Goal: Information Seeking & Learning: Find specific fact

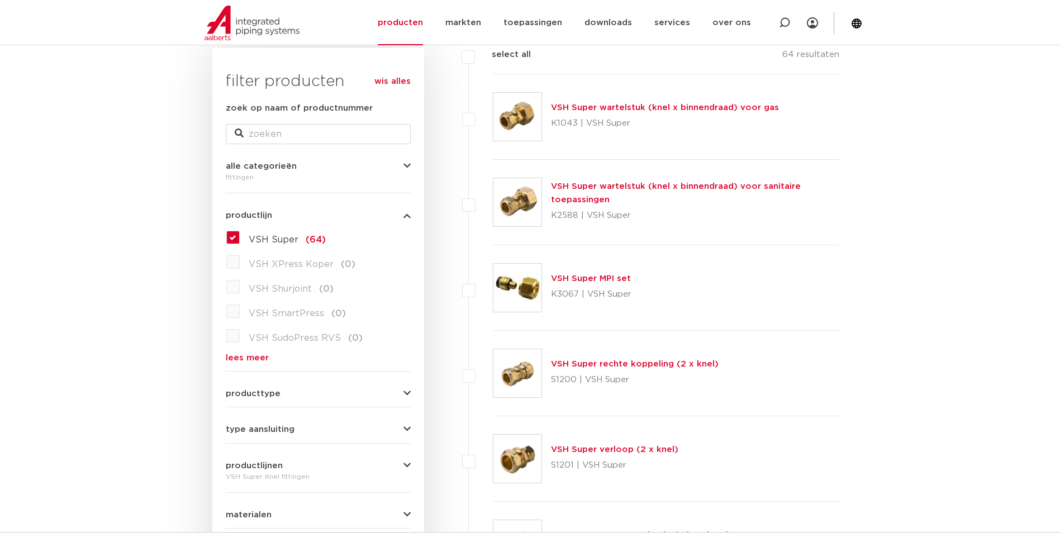
scroll to position [279, 0]
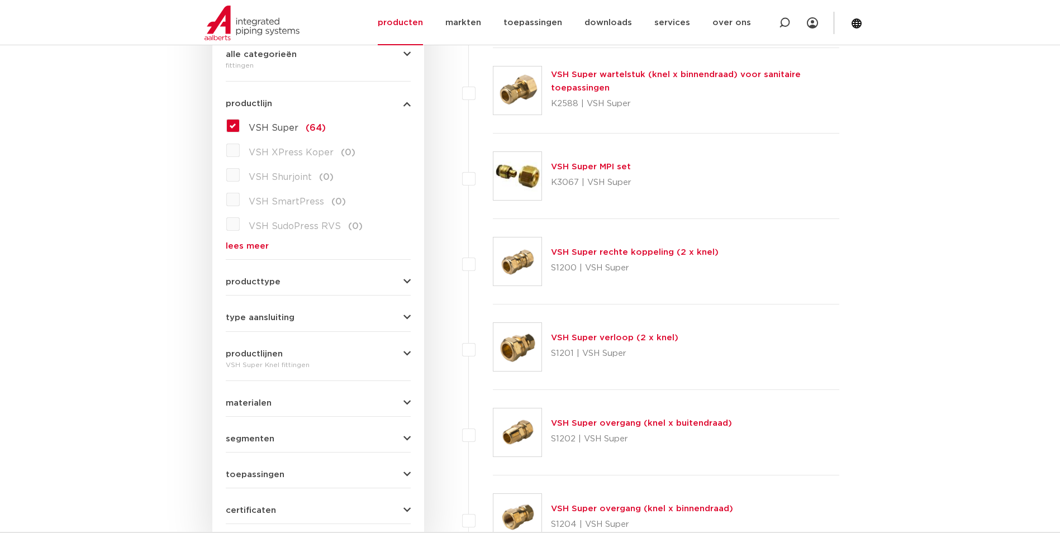
click at [292, 328] on form "zoek op naam of productnummer alle categorieën [GEOGRAPHIC_DATA] [GEOGRAPHIC_DA…" at bounding box center [318, 257] width 185 height 534
click at [294, 323] on form "zoek op naam of productnummer alle categorieën [GEOGRAPHIC_DATA] [GEOGRAPHIC_DA…" at bounding box center [318, 257] width 185 height 534
click at [294, 322] on button "type aansluiting" at bounding box center [318, 318] width 185 height 8
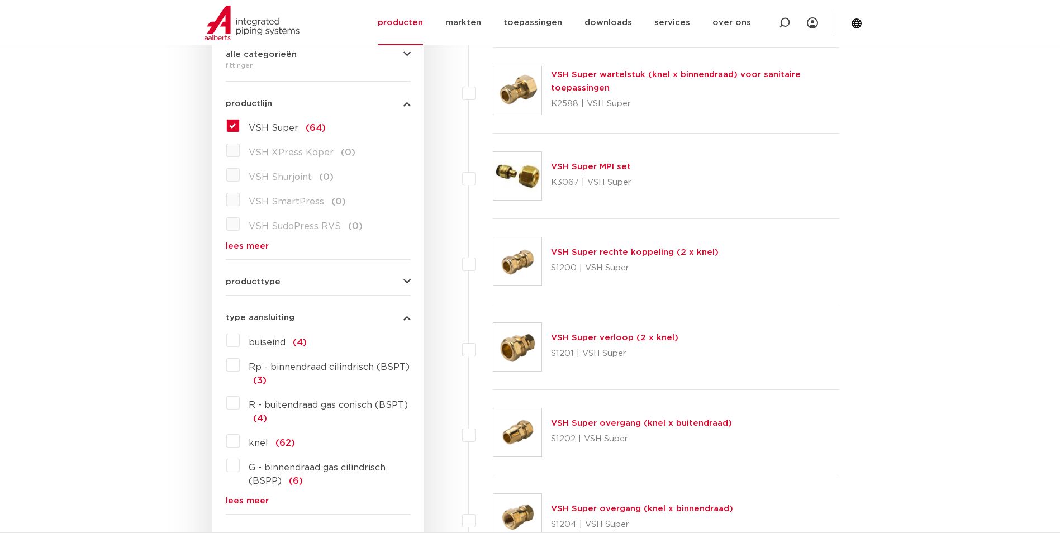
click at [294, 320] on button "type aansluiting" at bounding box center [318, 318] width 185 height 8
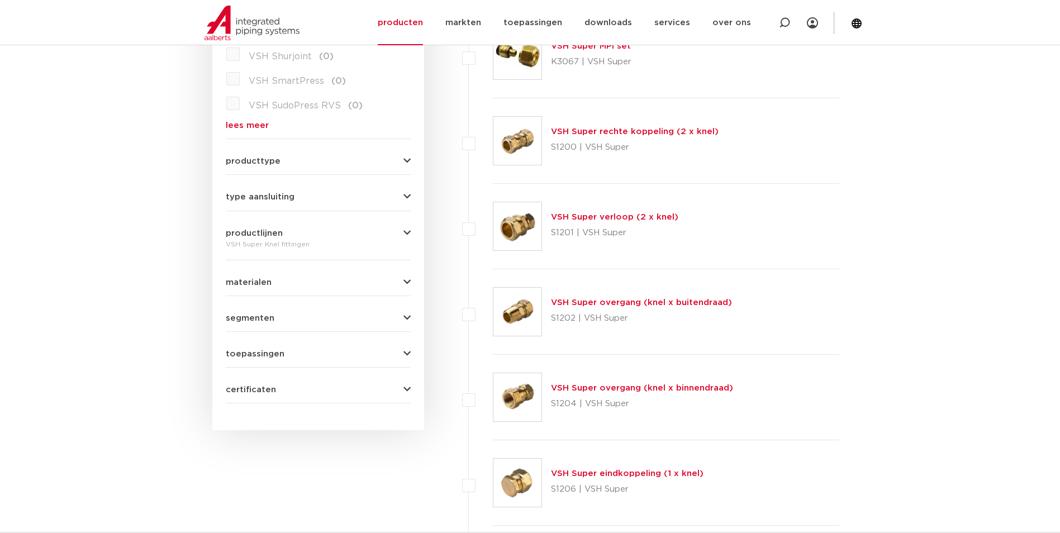
scroll to position [503, 0]
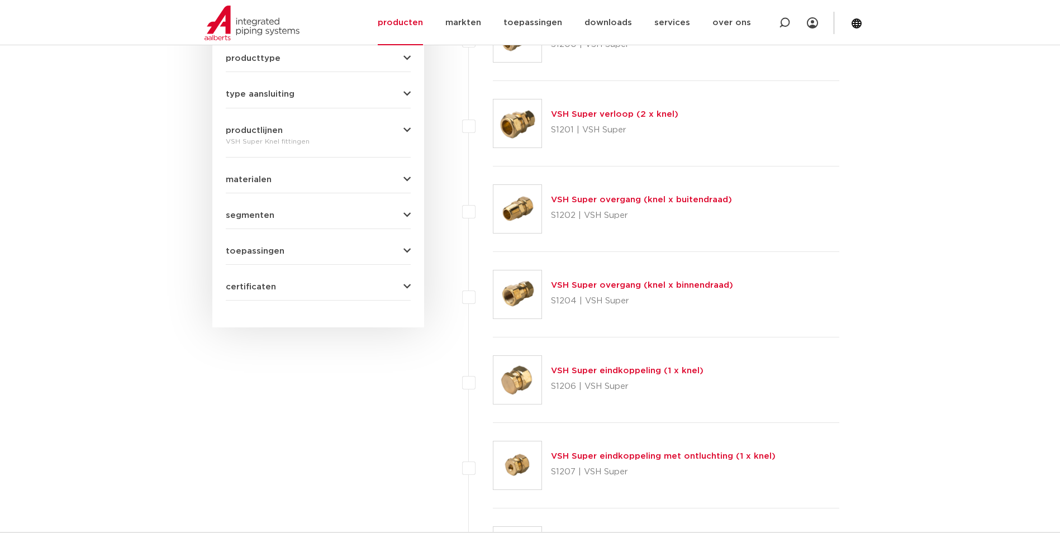
click at [639, 286] on link "VSH Super overgang (knel x binnendraad)" at bounding box center [642, 285] width 182 height 8
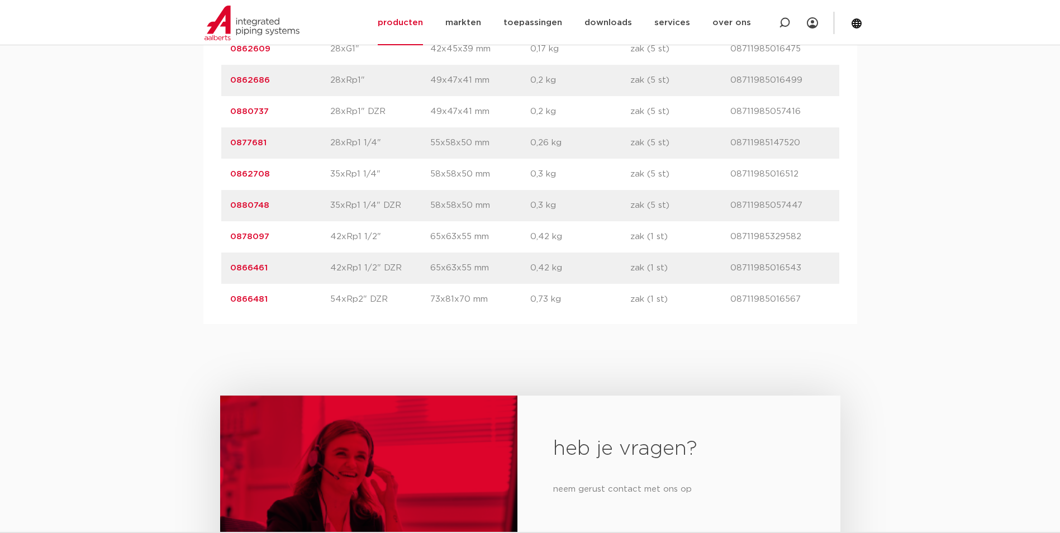
scroll to position [1956, 0]
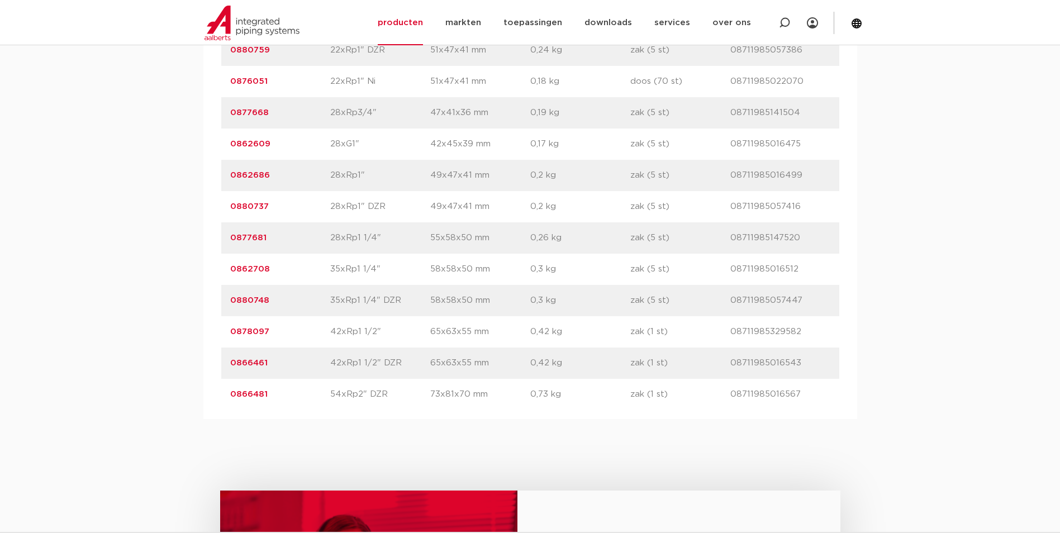
click at [258, 393] on link "0866481" at bounding box center [248, 394] width 37 height 8
click at [258, 392] on link "0866481" at bounding box center [248, 394] width 37 height 8
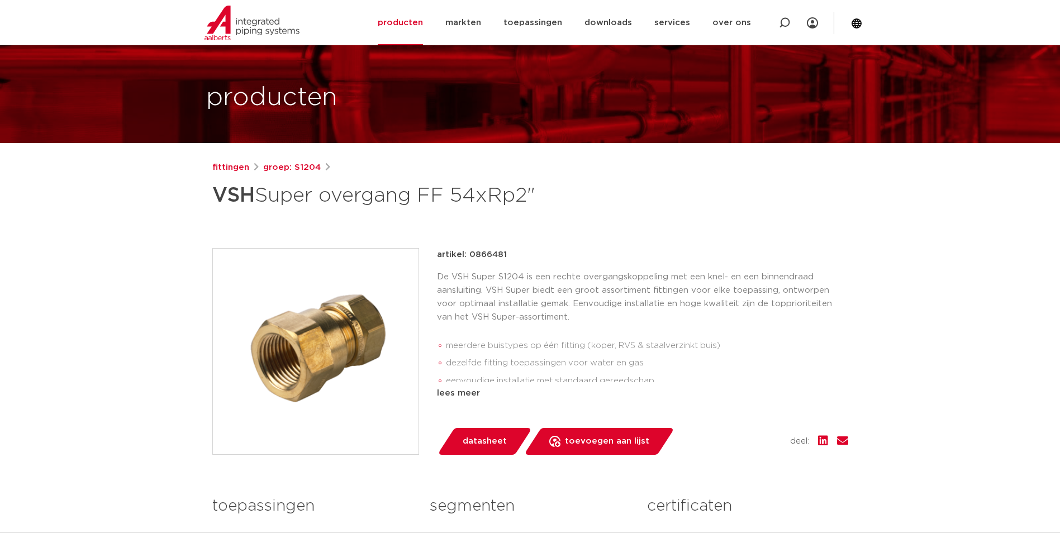
scroll to position [56, 0]
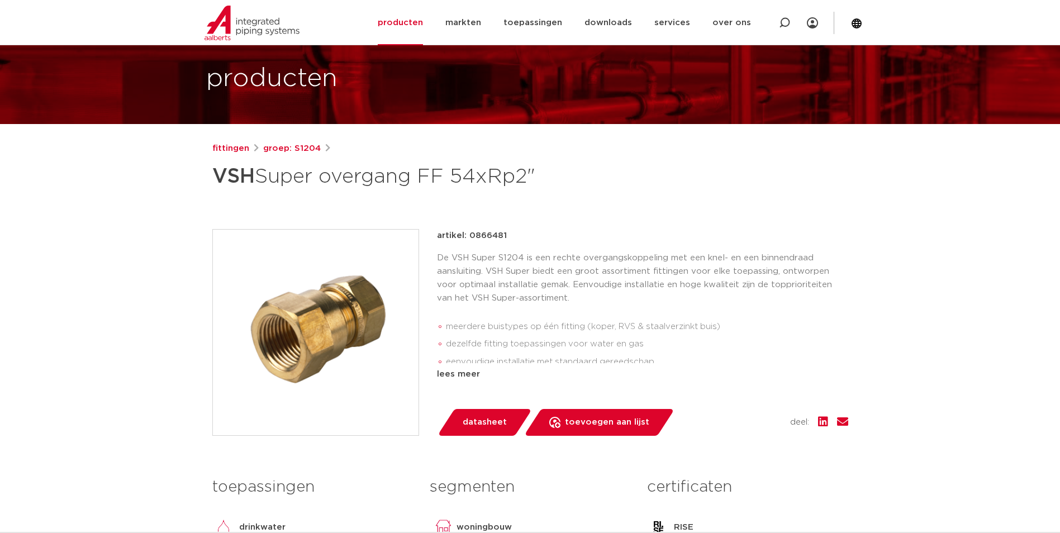
drag, startPoint x: 187, startPoint y: 372, endPoint x: 180, endPoint y: 376, distance: 7.5
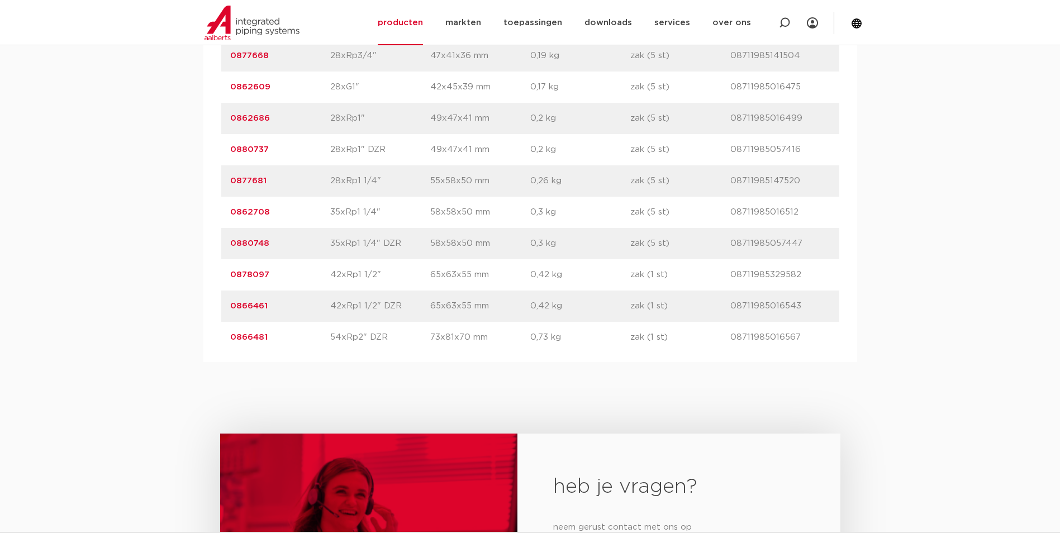
scroll to position [2012, 0]
